Goal: Transaction & Acquisition: Purchase product/service

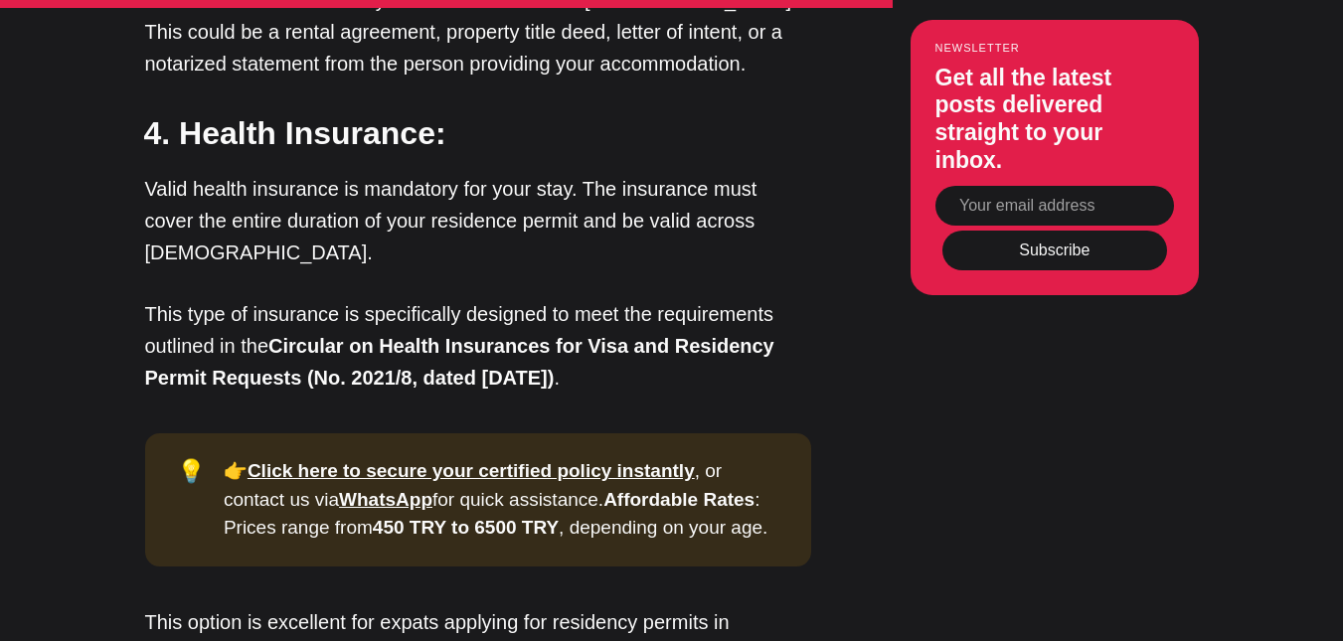
scroll to position [5596, 0]
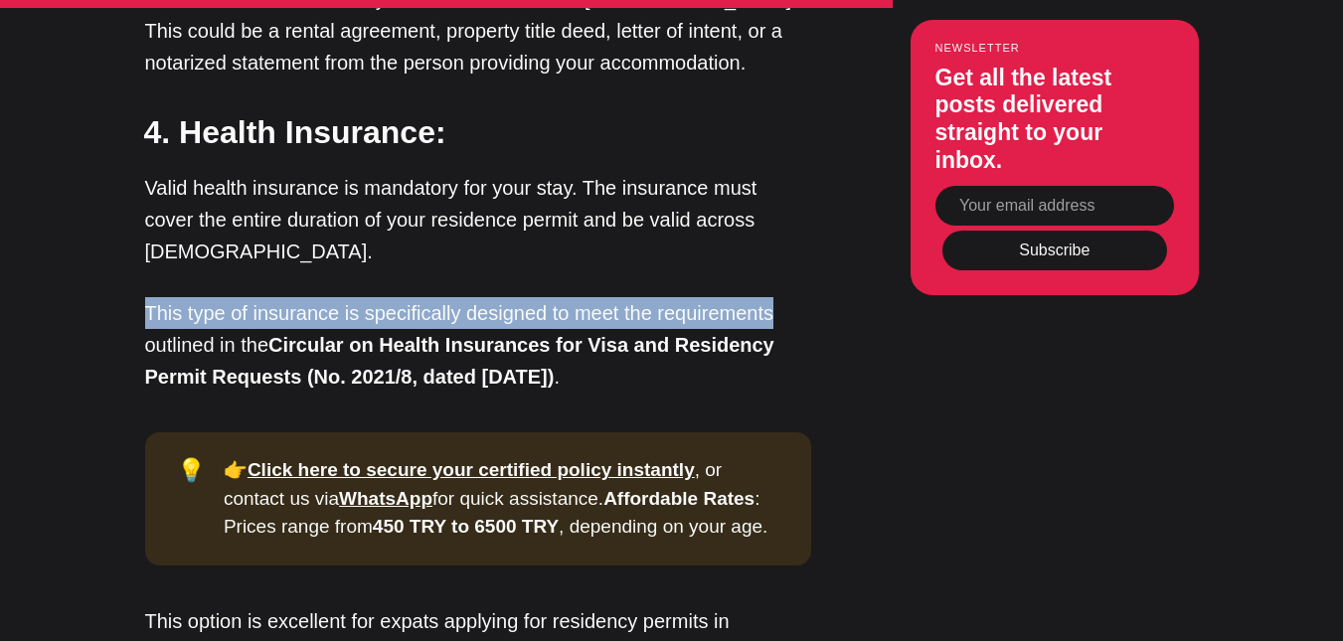
drag, startPoint x: 146, startPoint y: 91, endPoint x: 812, endPoint y: 83, distance: 666.3
drag, startPoint x: 153, startPoint y: 95, endPoint x: 323, endPoint y: 131, distance: 173.8
click at [323, 297] on p "This type of insurance is specifically designed to meet the requirements outlin…" at bounding box center [478, 344] width 666 height 95
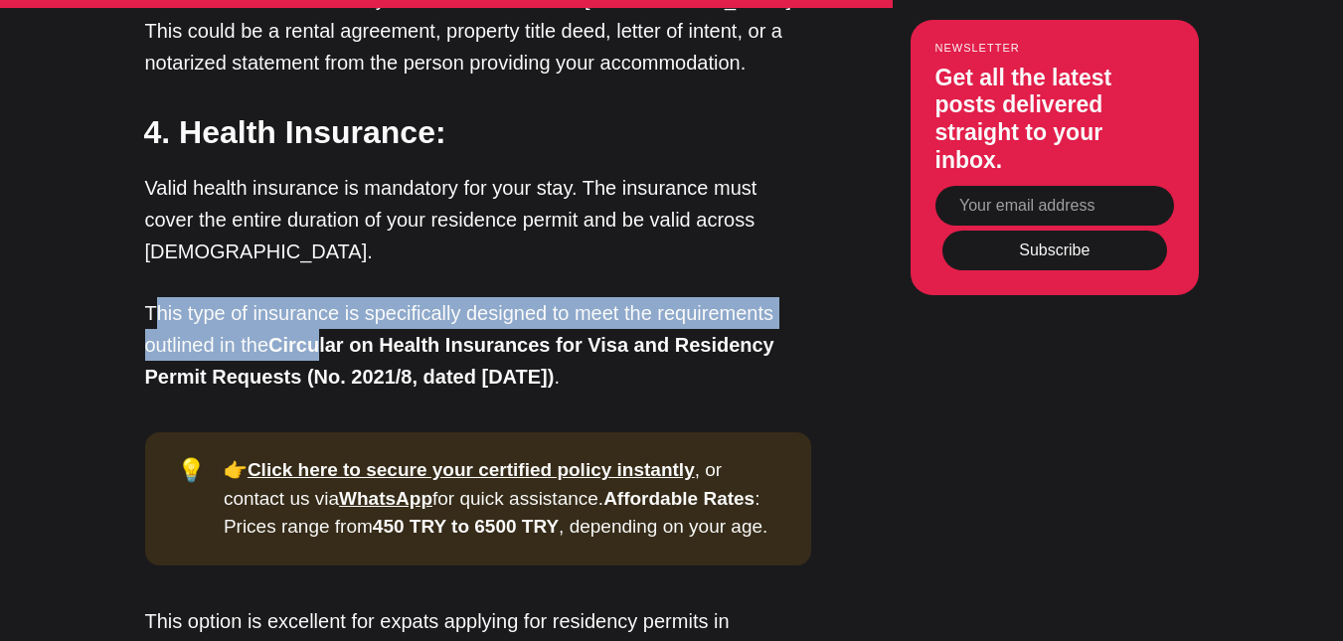
click at [323, 334] on strong "Circular on Health Insurances for Visa and Residency Permit Requests (No. 2021/…" at bounding box center [459, 361] width 629 height 54
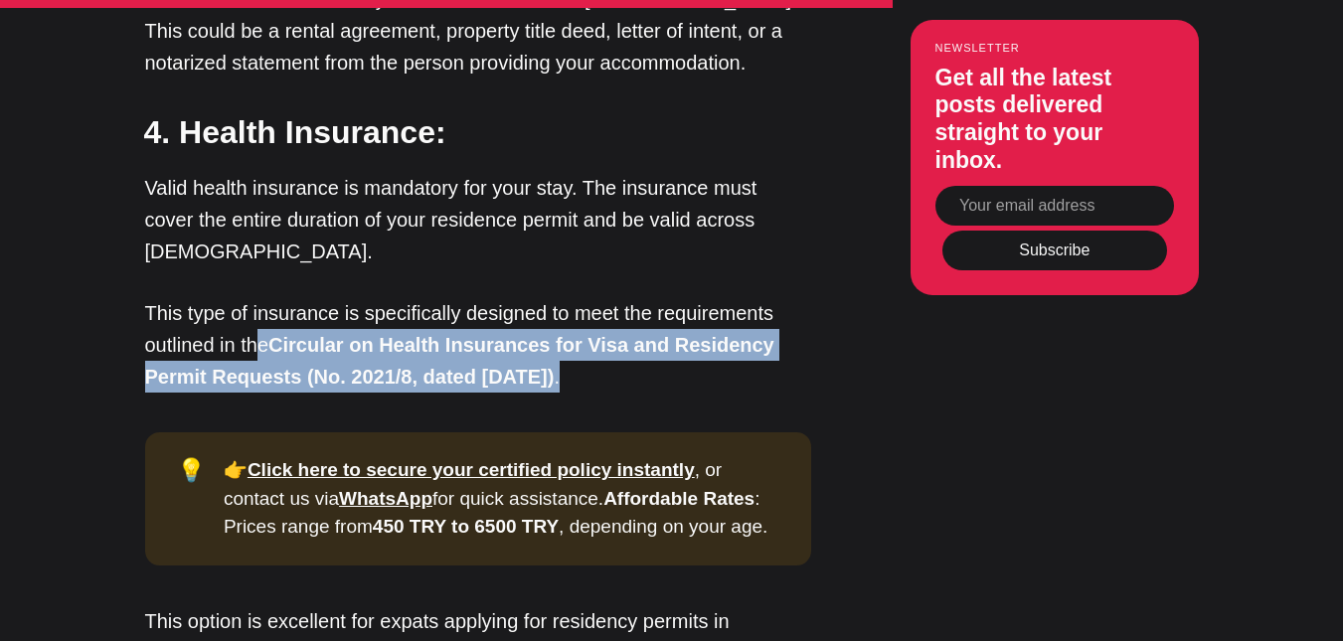
drag, startPoint x: 265, startPoint y: 122, endPoint x: 710, endPoint y: 142, distance: 444.9
click at [710, 297] on p "This type of insurance is specifically designed to meet the requirements outlin…" at bounding box center [478, 344] width 666 height 95
click at [490, 459] on strong "Click here to secure your certified policy instantly" at bounding box center [471, 469] width 447 height 21
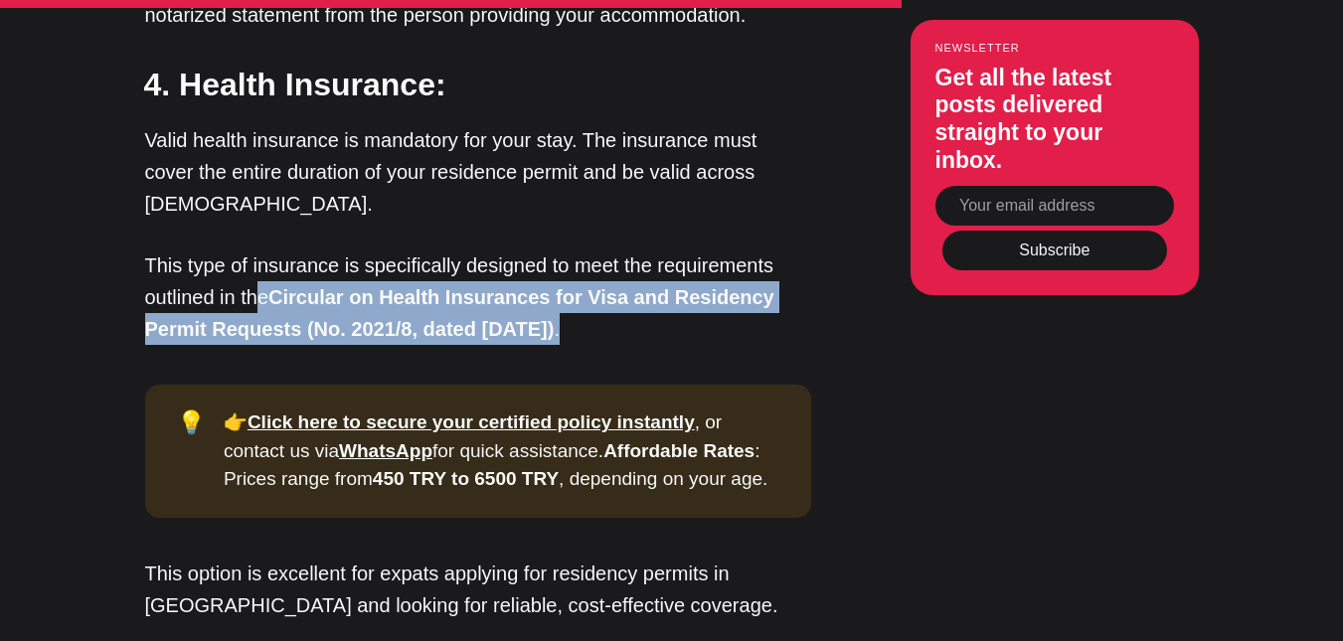
scroll to position [5651, 0]
